Goal: Browse casually

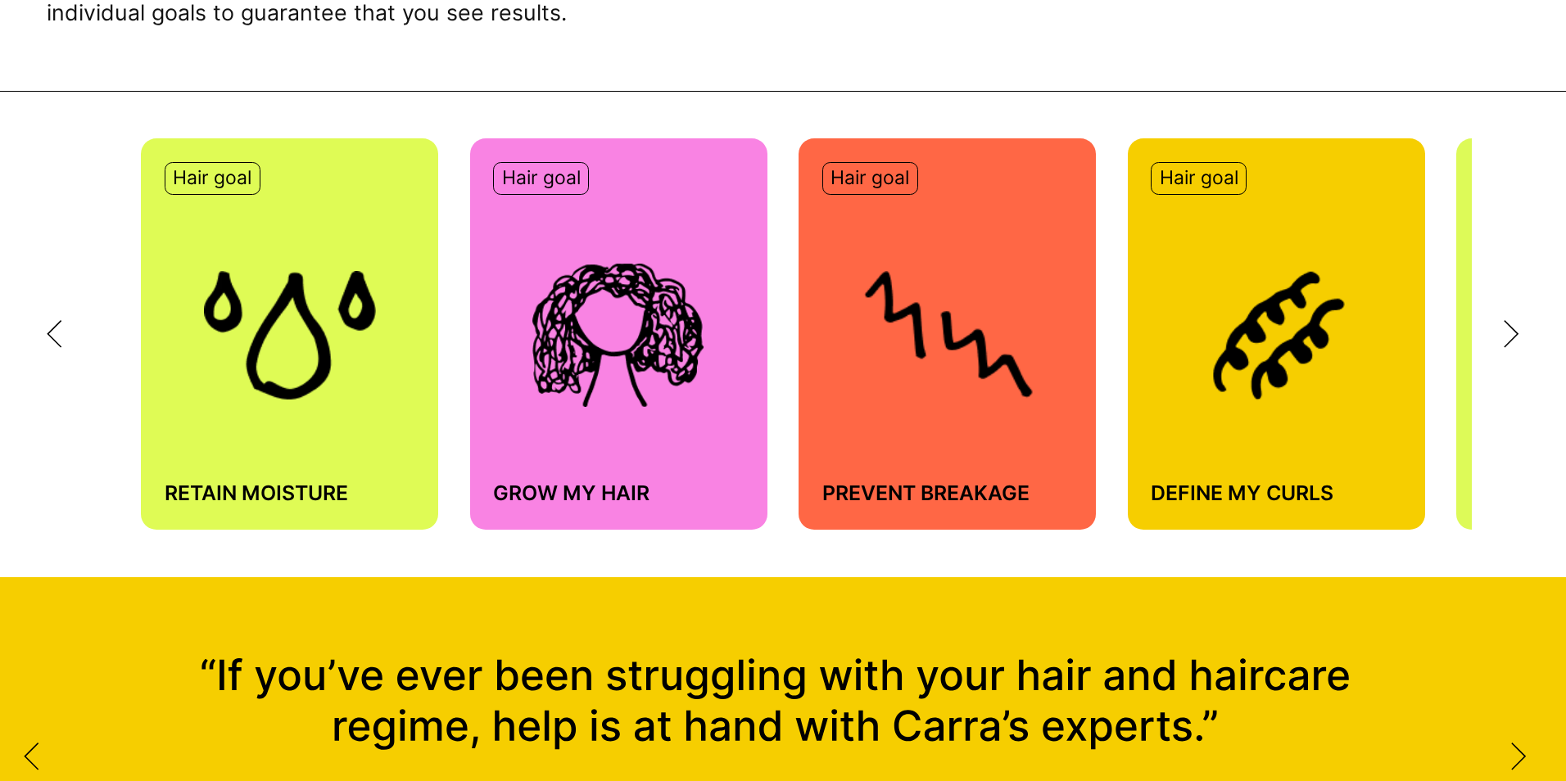
scroll to position [1147, 0]
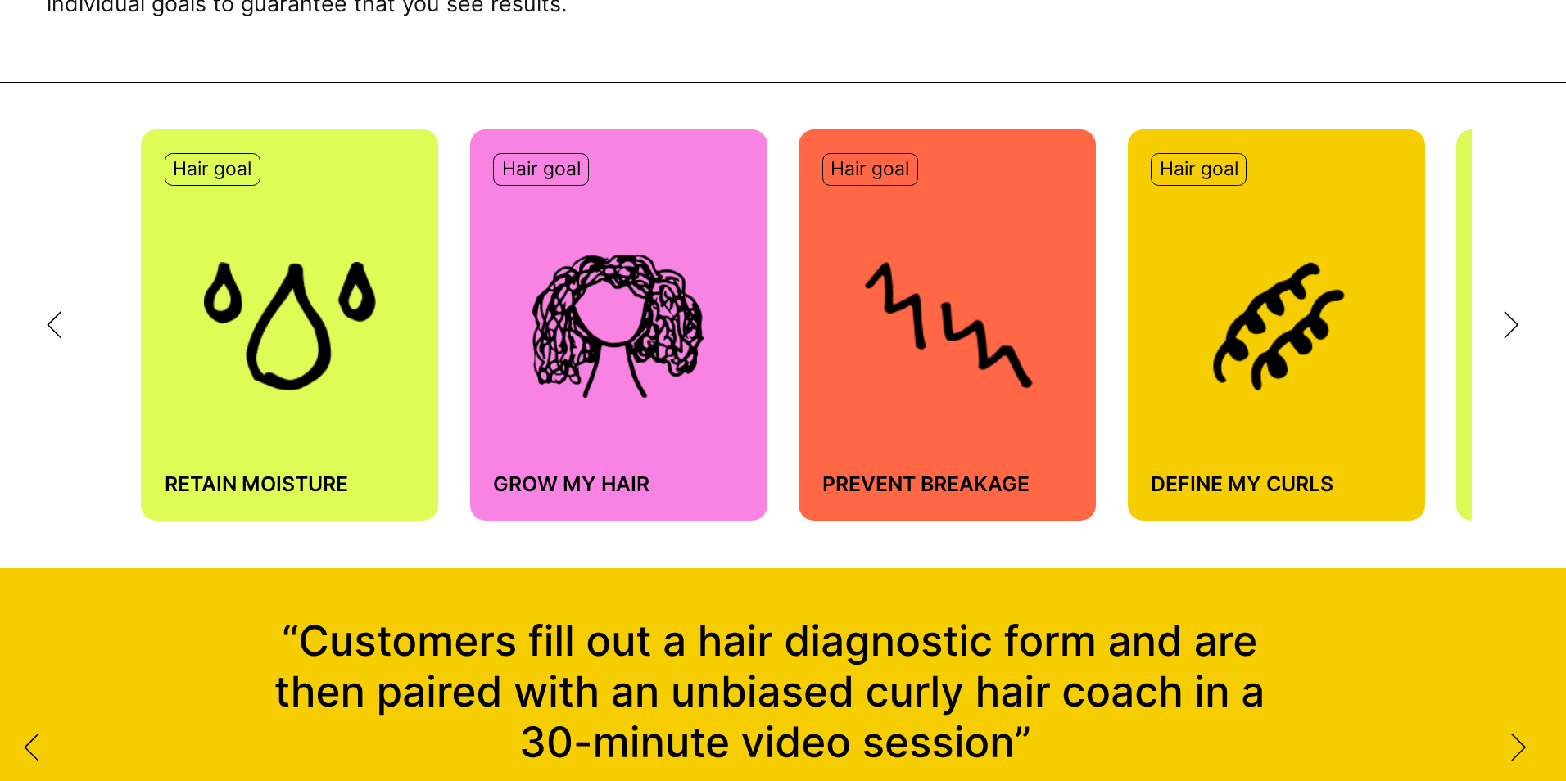
click at [1511, 327] on icon at bounding box center [1512, 325] width 16 height 29
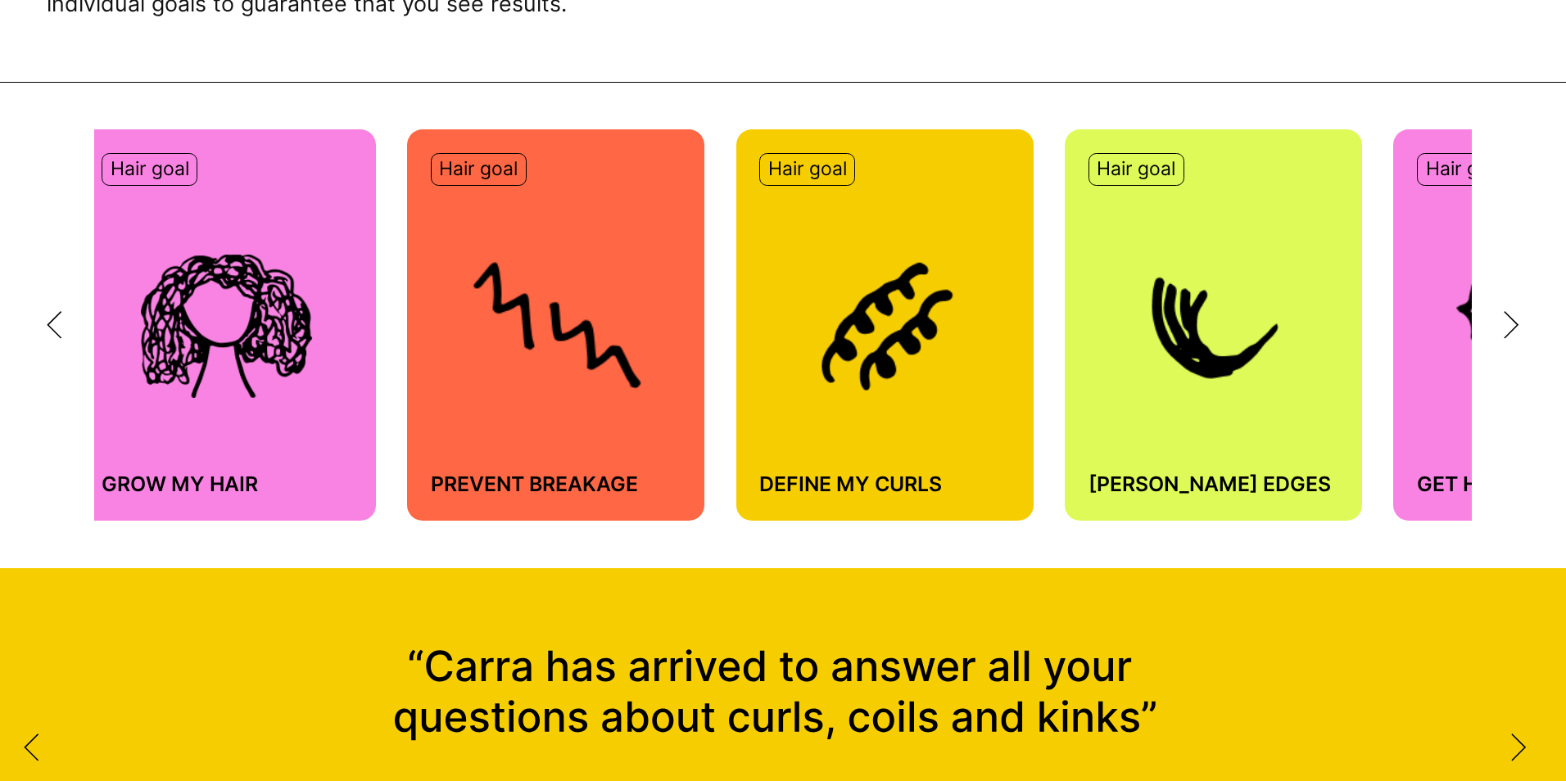
click at [1511, 327] on icon at bounding box center [1512, 325] width 16 height 29
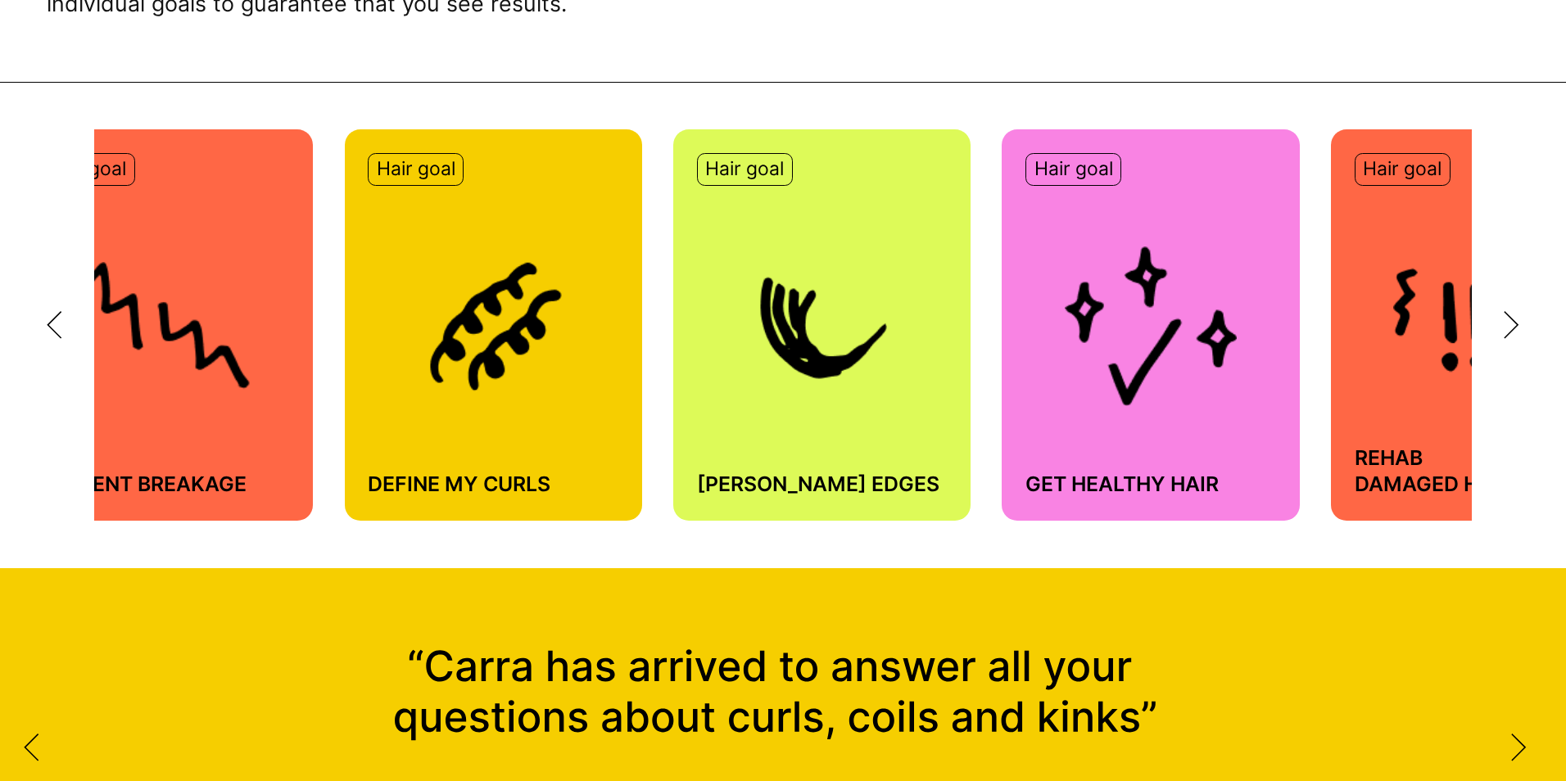
click at [1511, 327] on icon at bounding box center [1512, 325] width 16 height 29
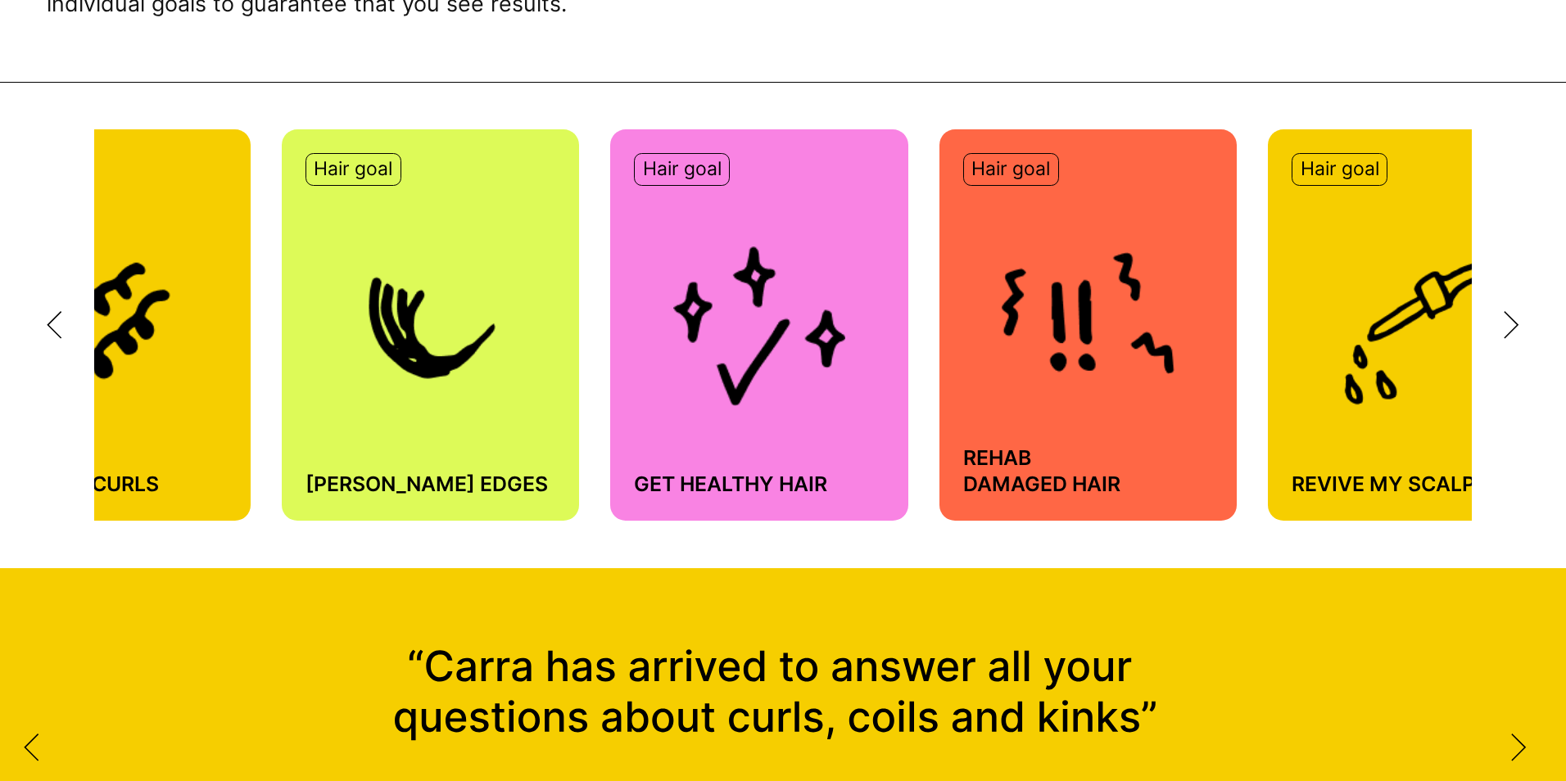
click at [1511, 327] on icon at bounding box center [1512, 325] width 16 height 29
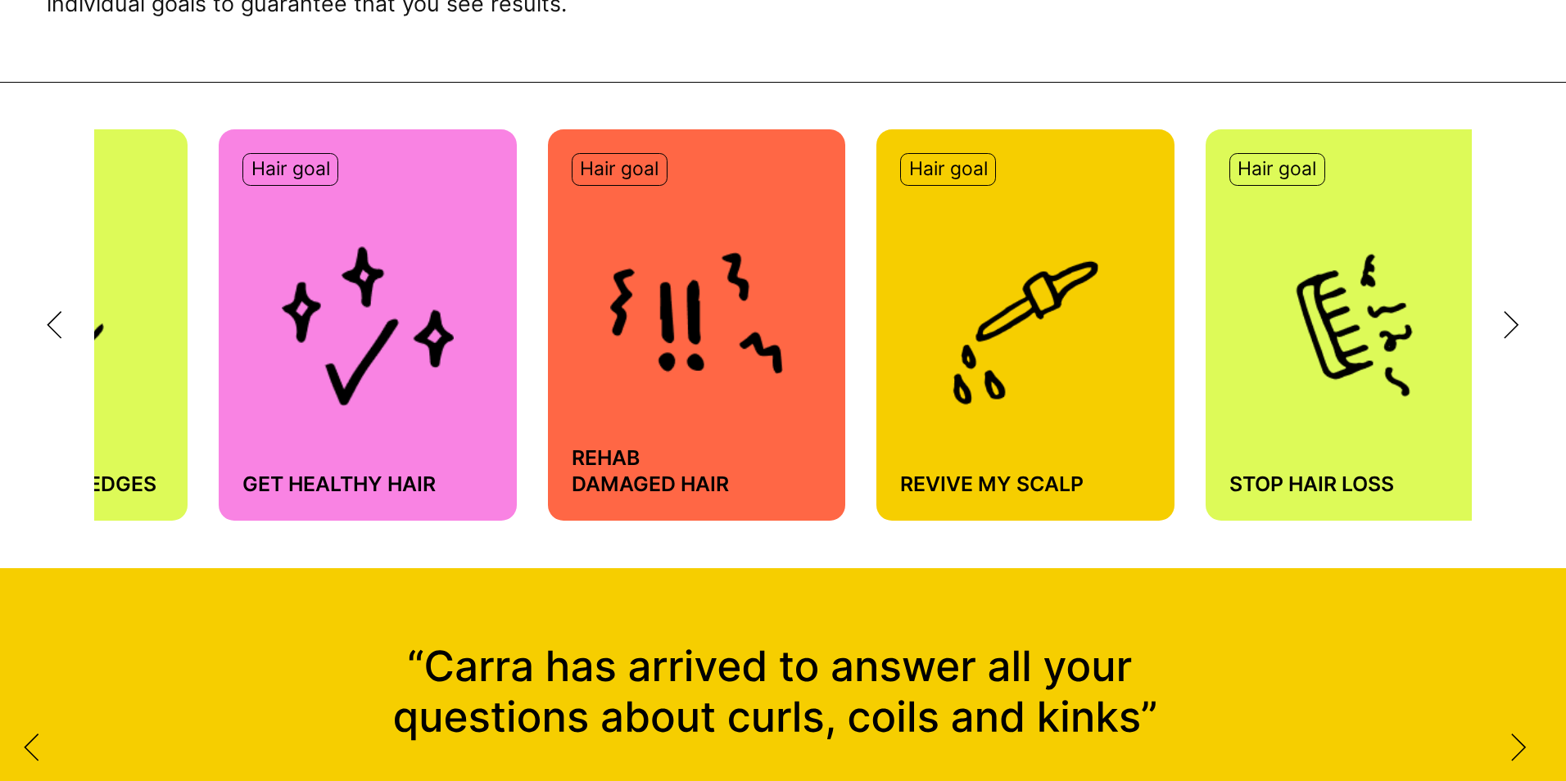
click at [1511, 327] on icon at bounding box center [1512, 325] width 16 height 29
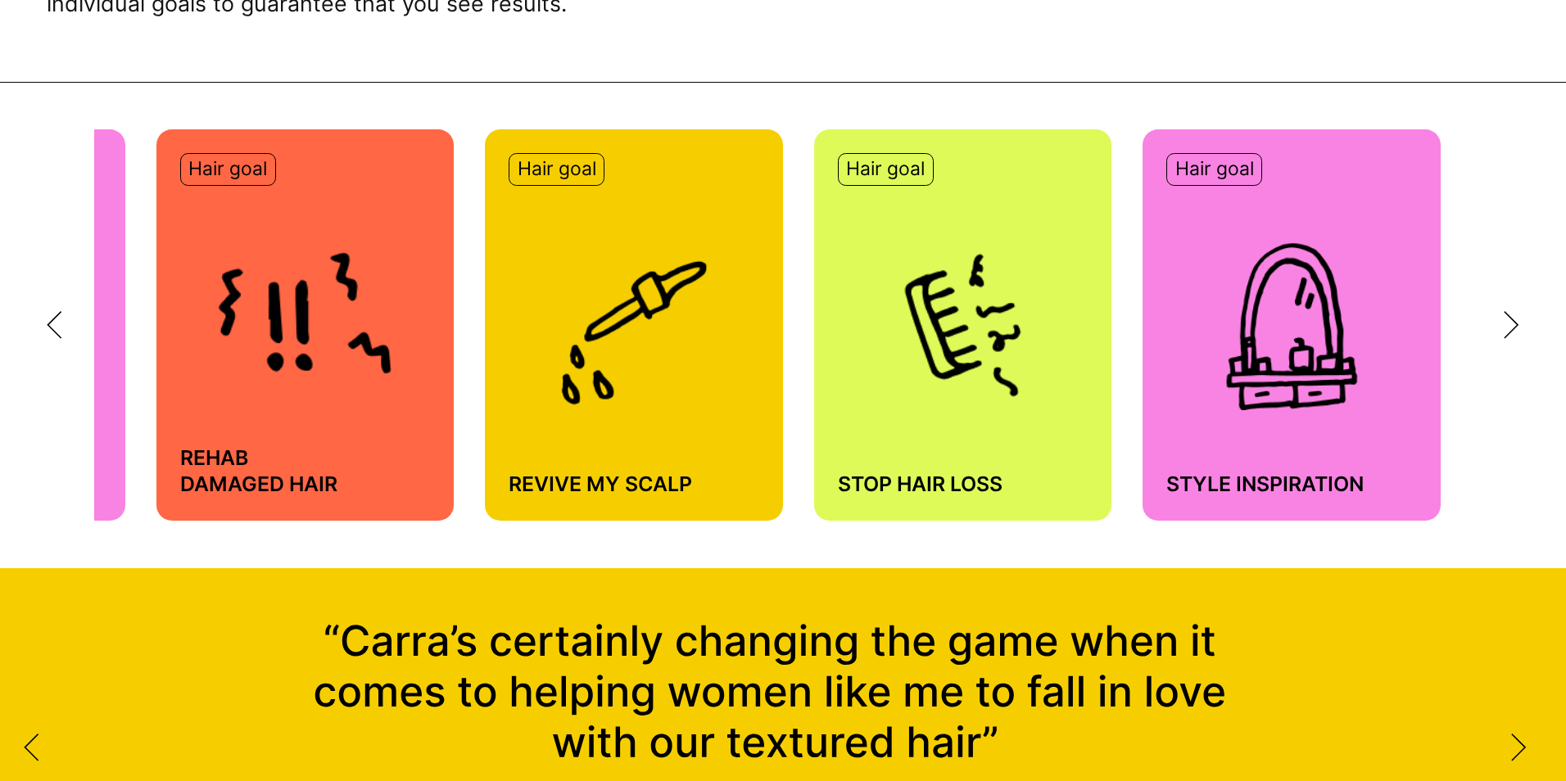
click at [1511, 327] on icon at bounding box center [1512, 325] width 16 height 29
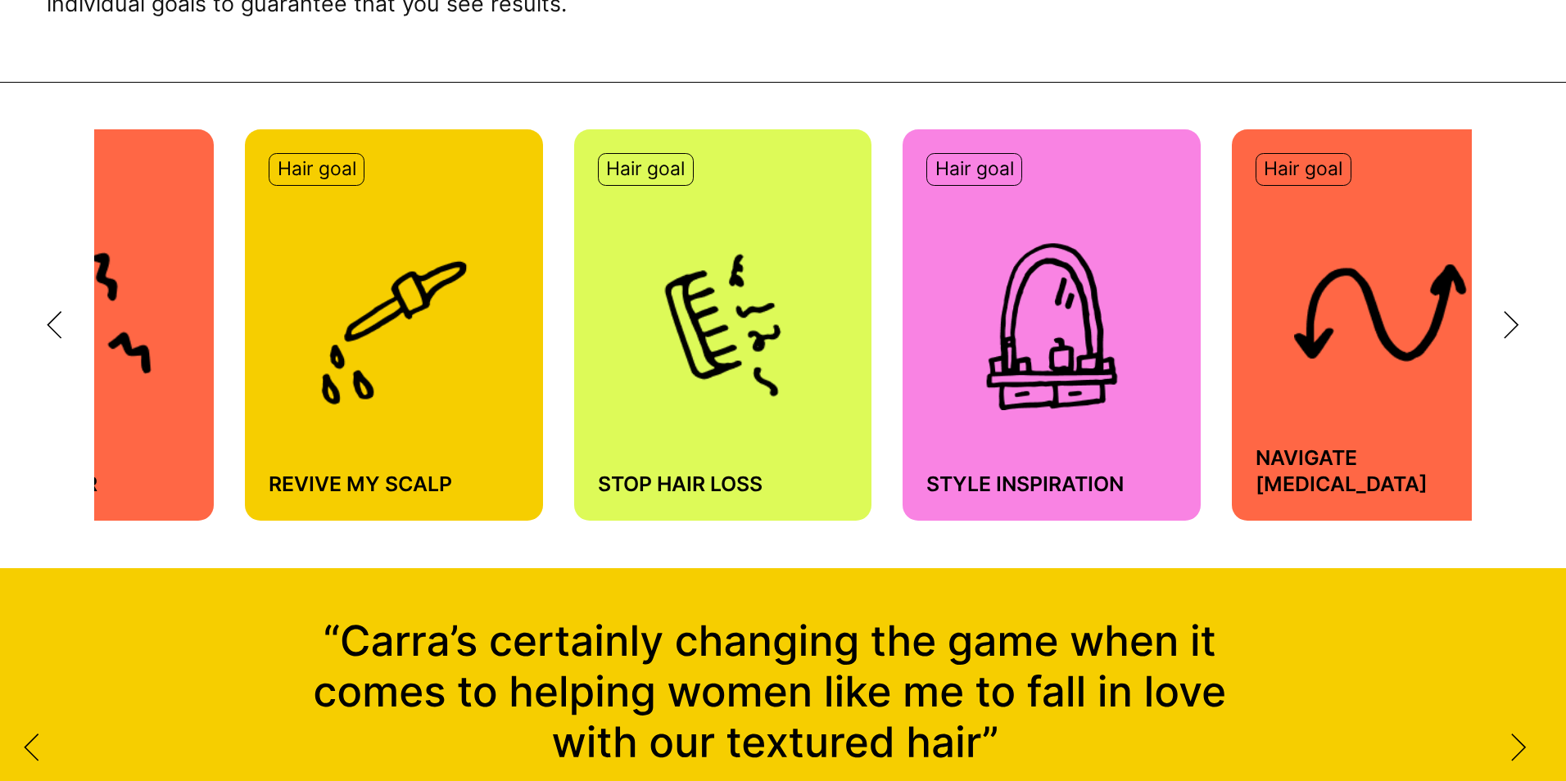
scroll to position [0, 2270]
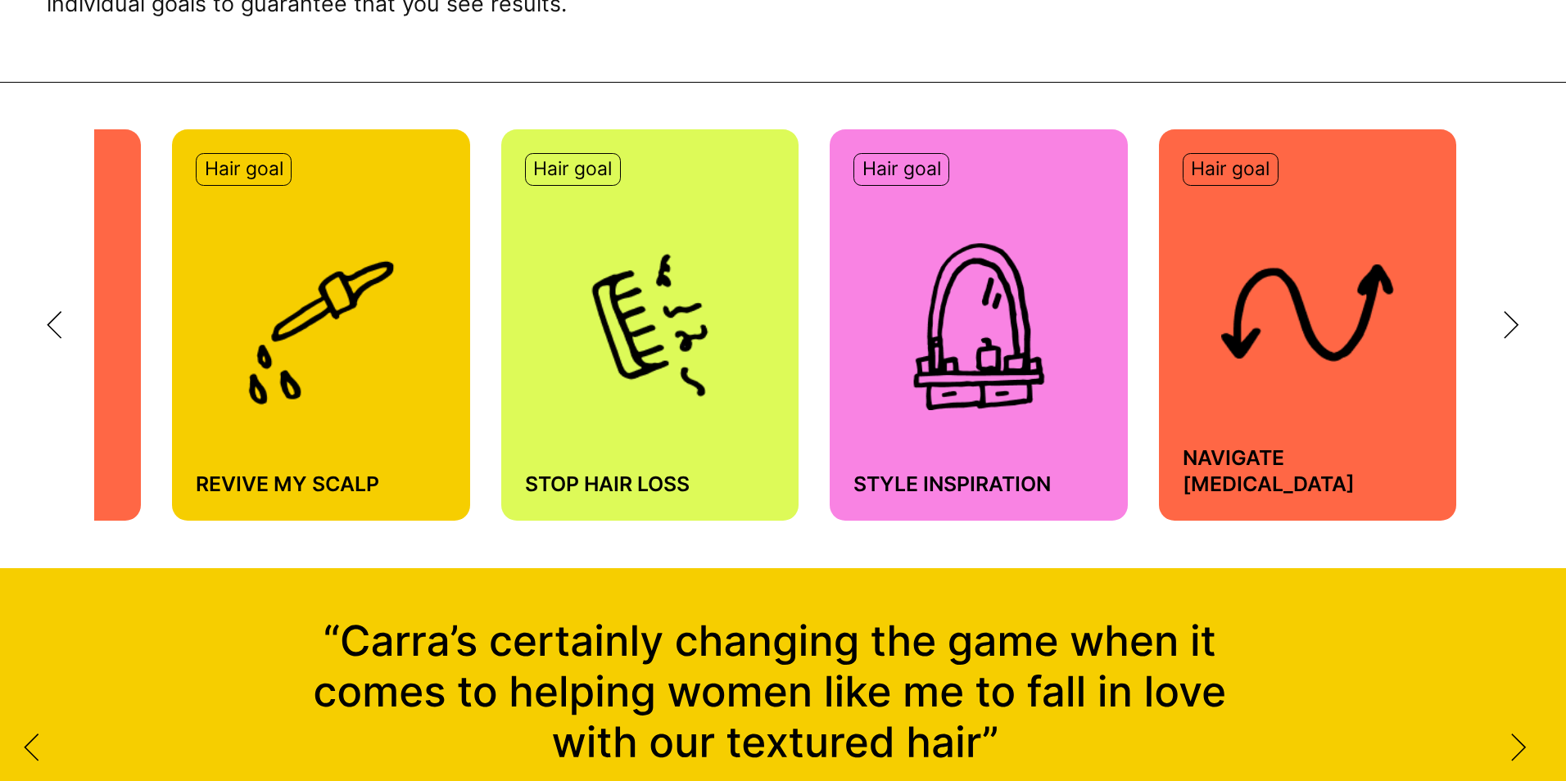
click at [926, 405] on img at bounding box center [979, 326] width 172 height 169
click at [963, 378] on img at bounding box center [979, 326] width 172 height 169
click at [920, 177] on p "Hair goal" at bounding box center [901, 169] width 79 height 25
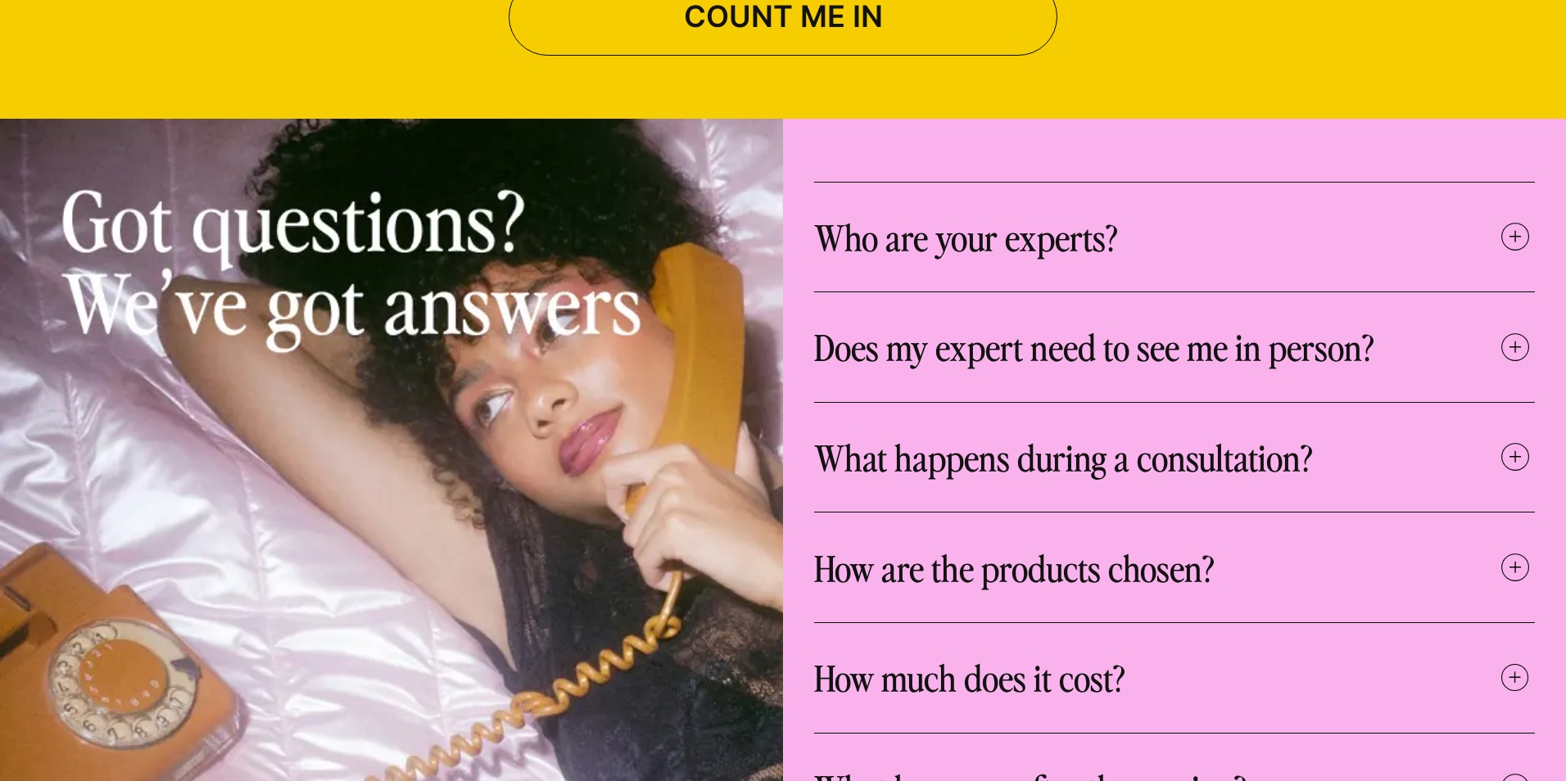
scroll to position [6716, 0]
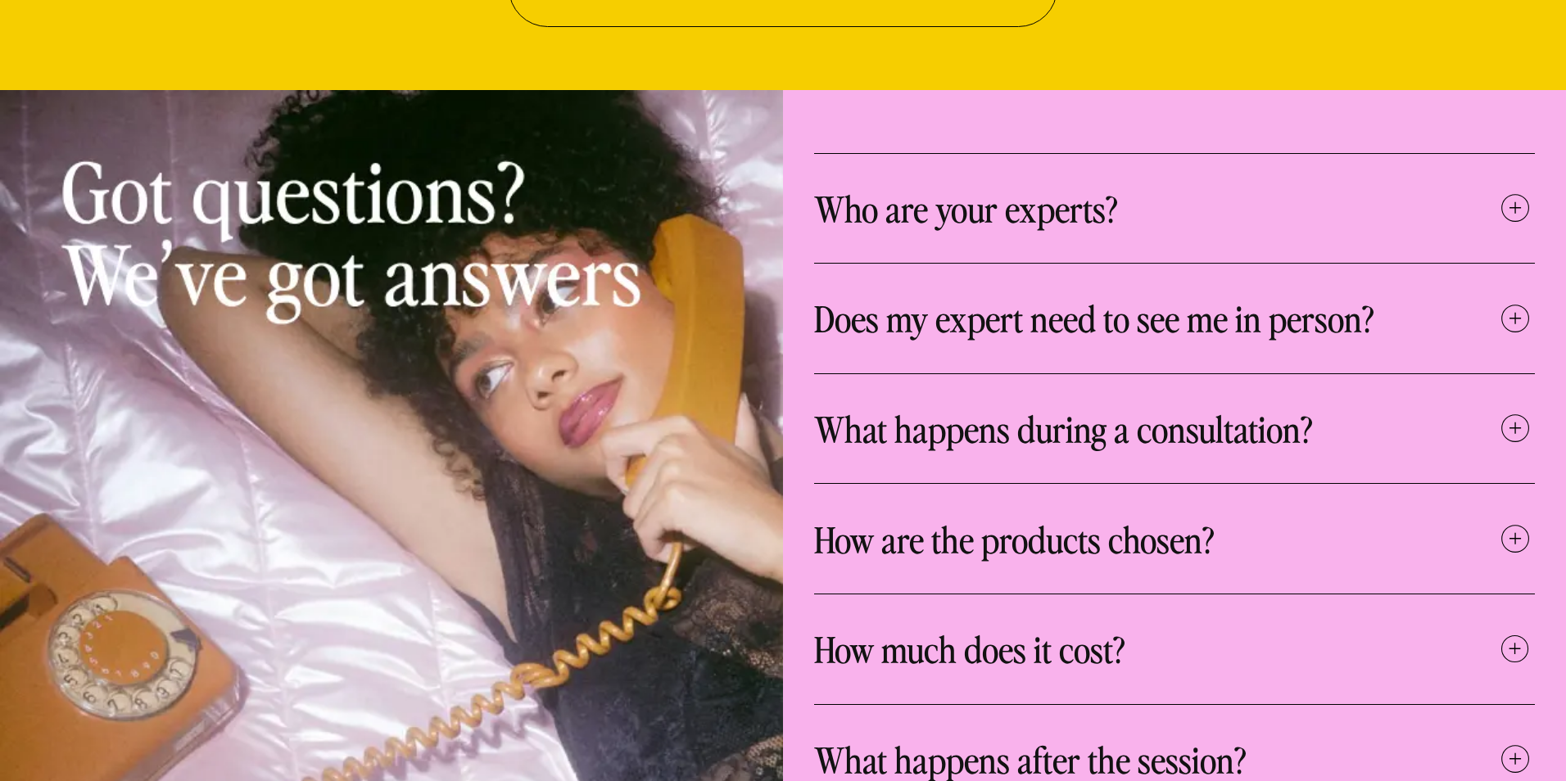
click at [1504, 187] on icon at bounding box center [1515, 206] width 39 height 39
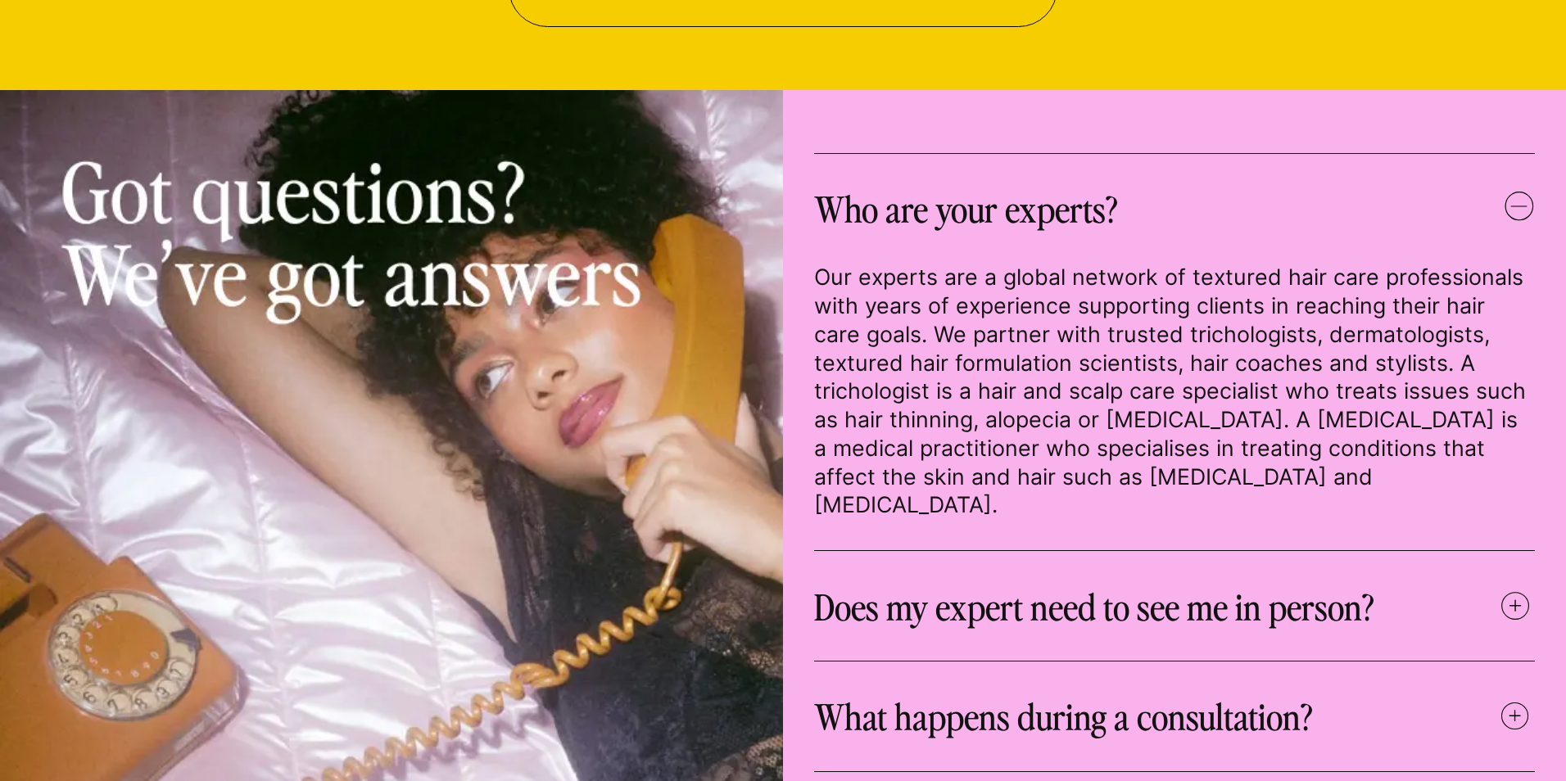
click at [1504, 185] on div "Who are your experts?" at bounding box center [1174, 208] width 721 height 47
click at [1516, 192] on icon at bounding box center [1519, 206] width 29 height 29
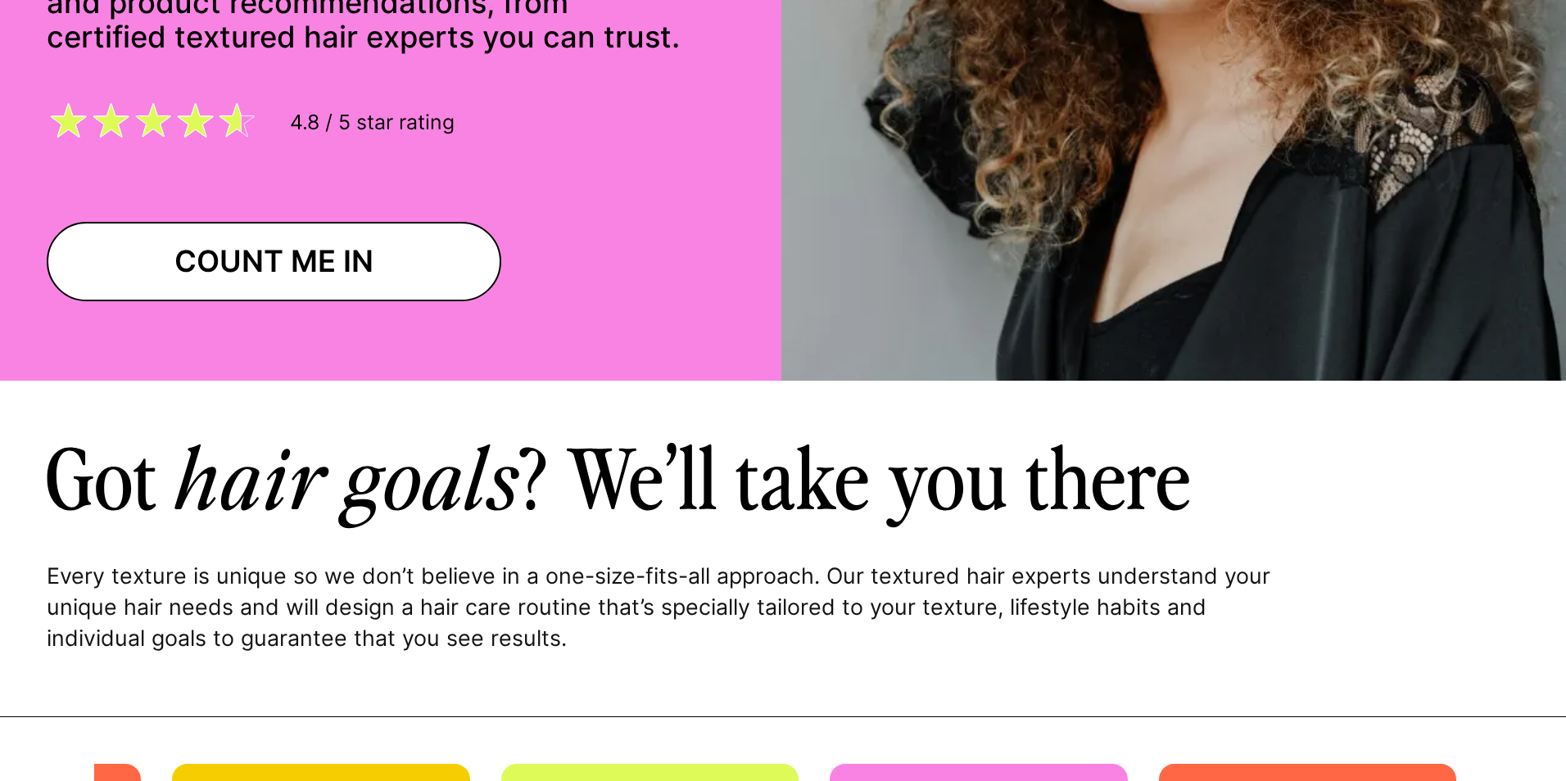
scroll to position [0, 0]
